Goal: Task Accomplishment & Management: Use online tool/utility

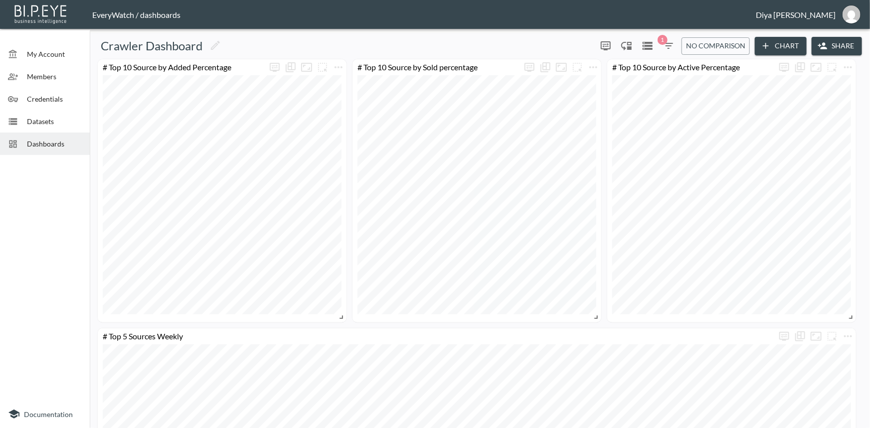
click at [40, 142] on span "Dashboards" at bounding box center [54, 144] width 55 height 10
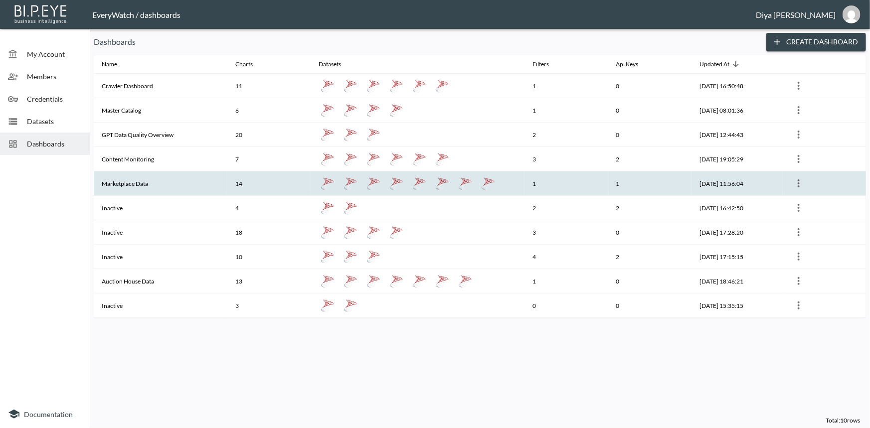
click at [130, 181] on th "Marketplace Data" at bounding box center [161, 184] width 134 height 24
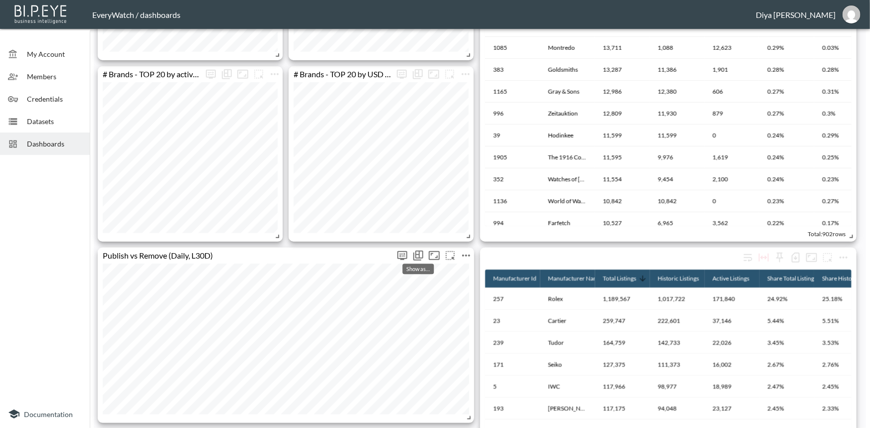
scroll to position [589, 0]
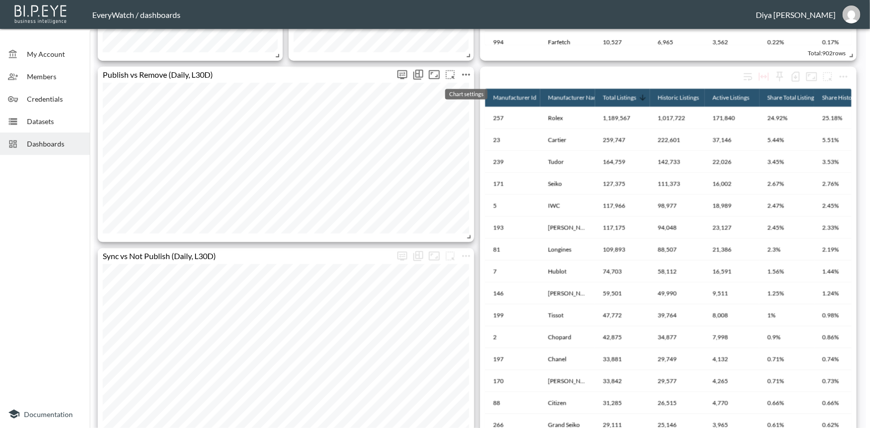
click at [466, 72] on icon "more" at bounding box center [466, 75] width 12 height 12
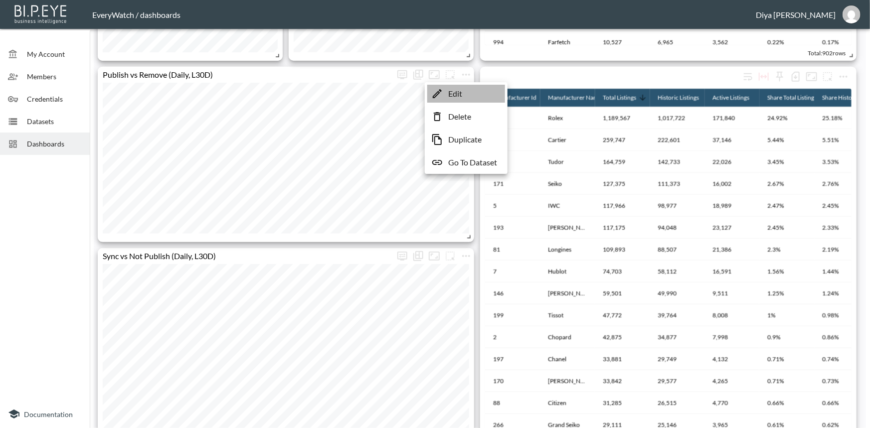
click at [454, 96] on p "Edit" at bounding box center [455, 94] width 14 height 12
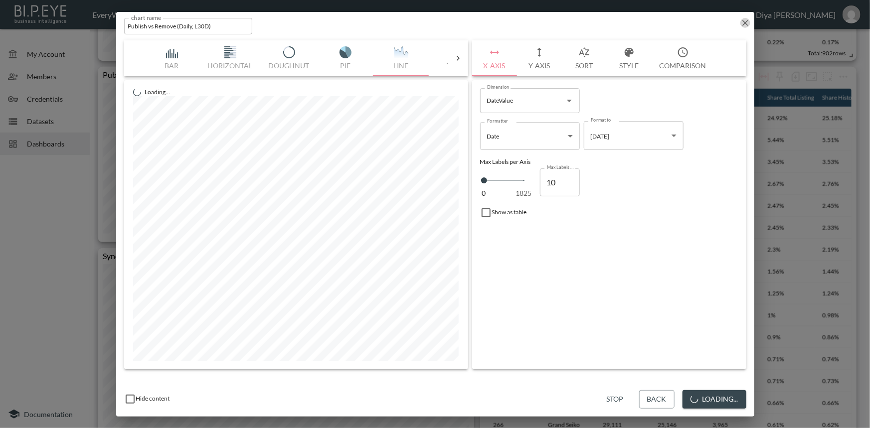
click at [745, 20] on icon "button" at bounding box center [746, 23] width 10 height 10
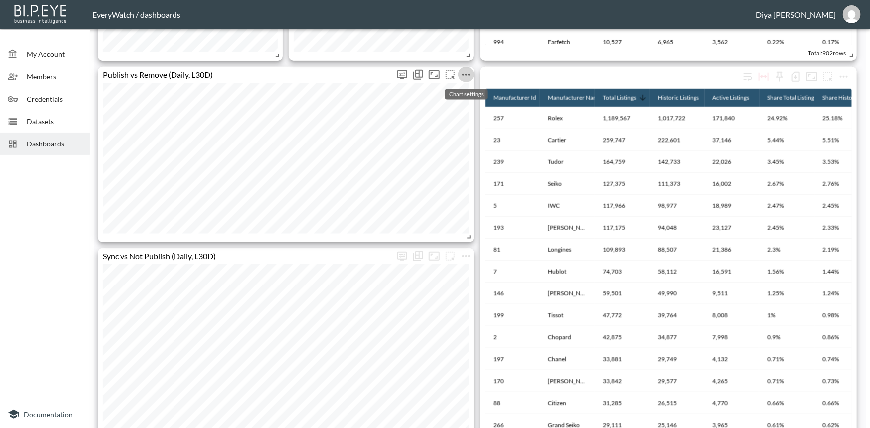
click at [469, 72] on icon "more" at bounding box center [466, 75] width 12 height 12
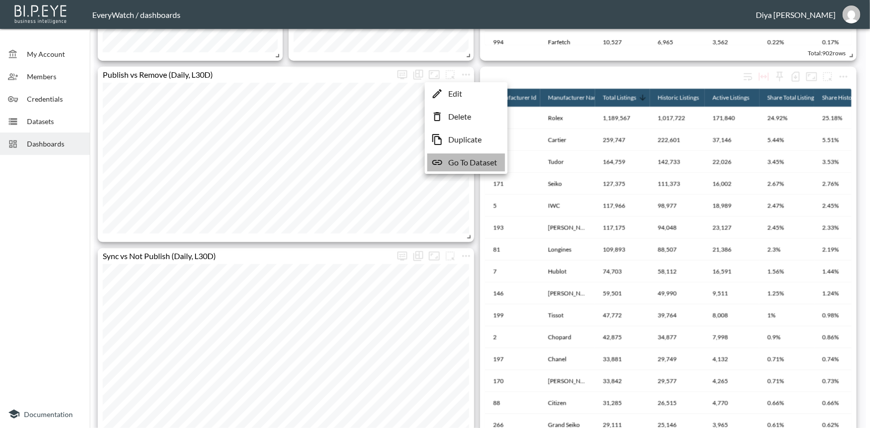
click at [472, 166] on p "Go To Dataset" at bounding box center [472, 163] width 49 height 12
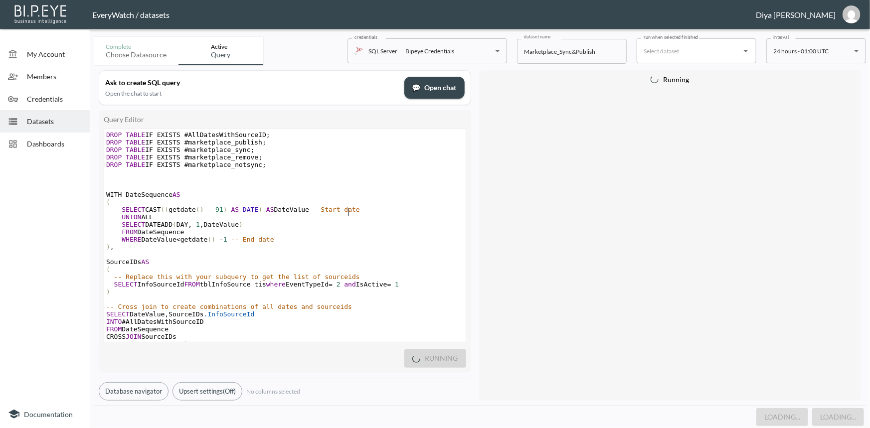
click at [347, 215] on pre "UNION ALL" at bounding box center [285, 216] width 362 height 7
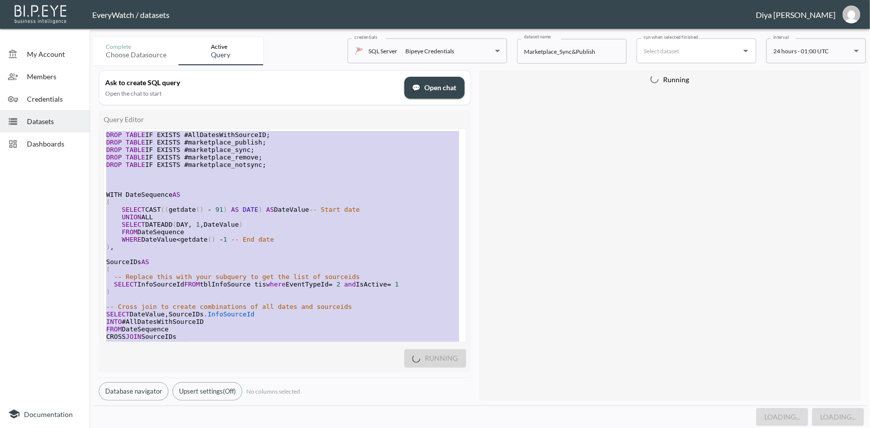
type textarea "DROP TABLE IF EXISTS #AllDatesWithSourceID; DROP TABLE IF EXISTS #marketplace_p…"
